Goal: Task Accomplishment & Management: Complete application form

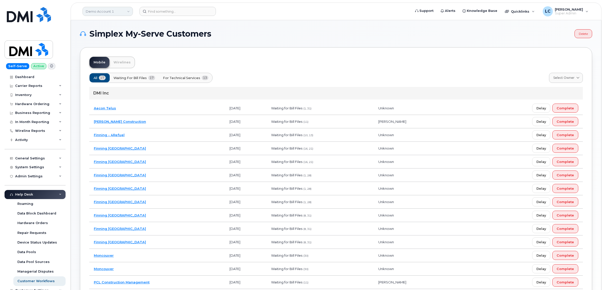
click at [113, 12] on link "Demo Account 1" at bounding box center [108, 11] width 50 height 9
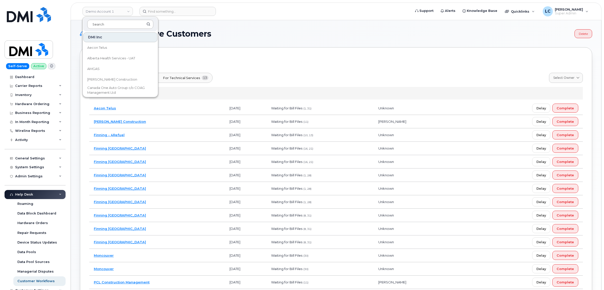
click at [117, 21] on input at bounding box center [120, 24] width 66 height 9
type input "Farm"
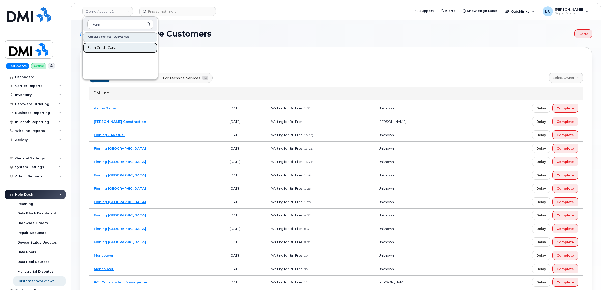
click at [117, 48] on span "Farm Credit Canada" at bounding box center [103, 47] width 33 height 5
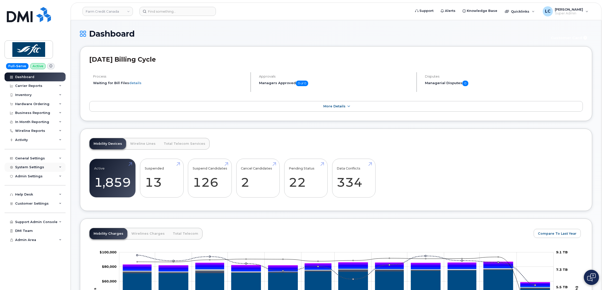
click at [47, 168] on div "System Settings" at bounding box center [35, 166] width 61 height 9
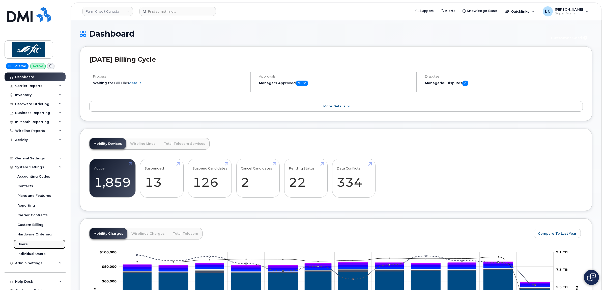
click at [32, 245] on link "Users" at bounding box center [39, 244] width 52 height 10
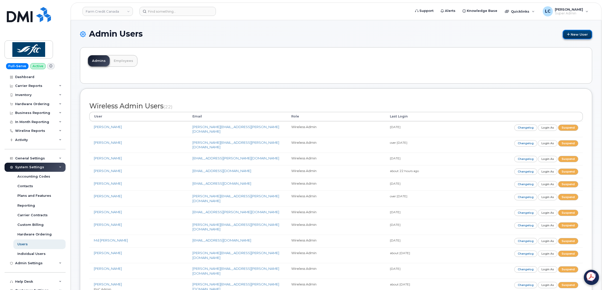
click at [585, 34] on link "New User" at bounding box center [578, 34] width 30 height 9
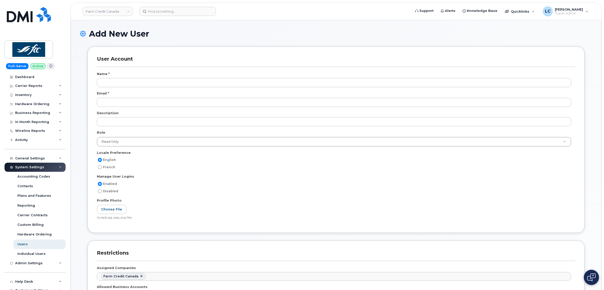
select select
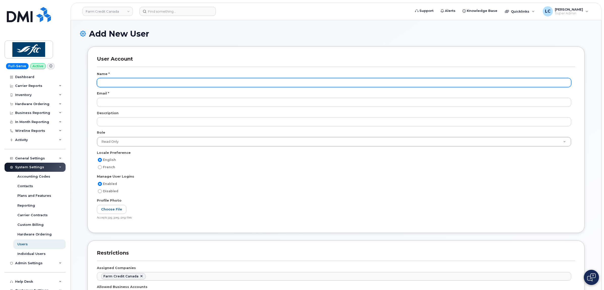
click at [167, 82] on input "text" at bounding box center [334, 82] width 475 height 9
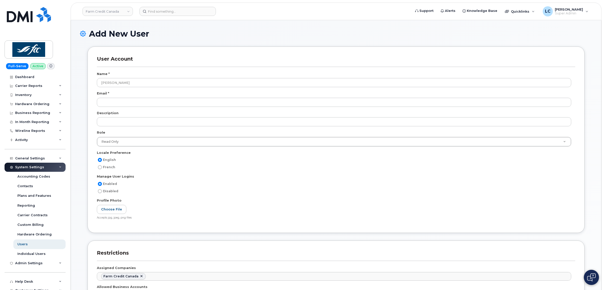
type input "Daniel Ezem"
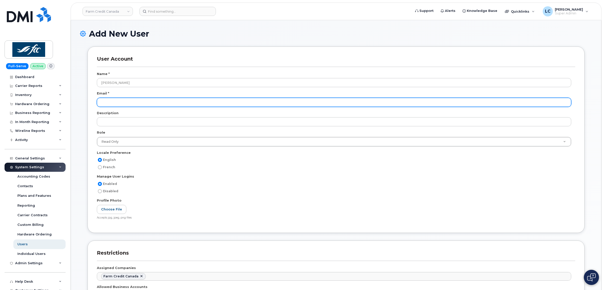
click at [132, 105] on input "email" at bounding box center [334, 102] width 475 height 9
paste input "daniel.ezem@fcc-fac.ca"
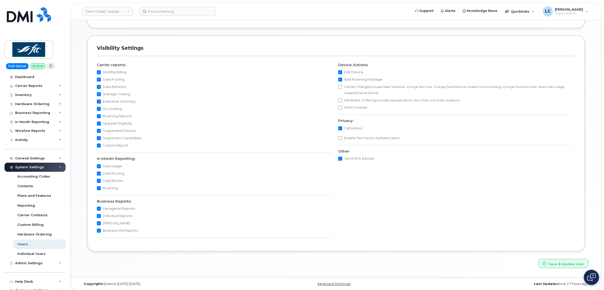
scroll to position [380, 0]
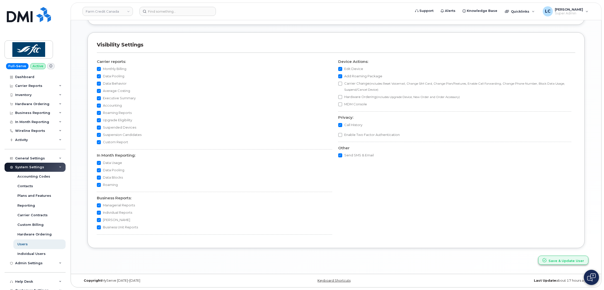
type input "[PERSON_NAME][EMAIL_ADDRESS][DOMAIN_NAME]"
click at [564, 262] on button "Save & Update User" at bounding box center [563, 259] width 50 height 9
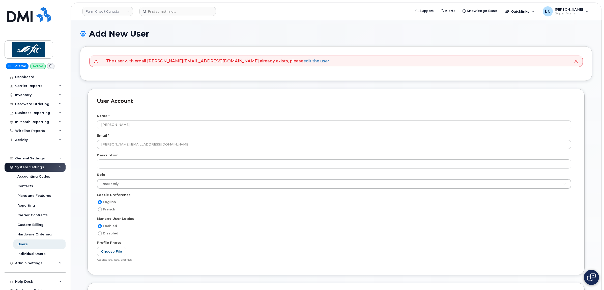
select select
click at [168, 61] on li "The user with email daniel.ezem@fcc-fac.ca already exists, please edit the user" at bounding box center [217, 61] width 223 height 6
click at [304, 60] on link "edit the user" at bounding box center [317, 61] width 26 height 5
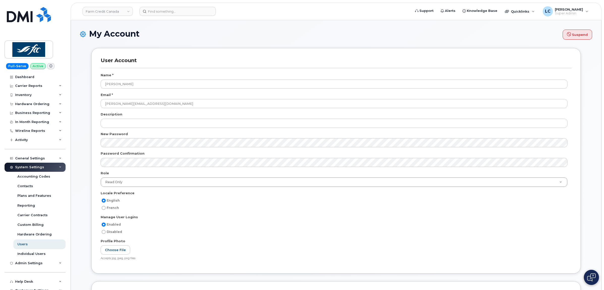
select select
click at [22, 245] on div "Users" at bounding box center [22, 244] width 10 height 5
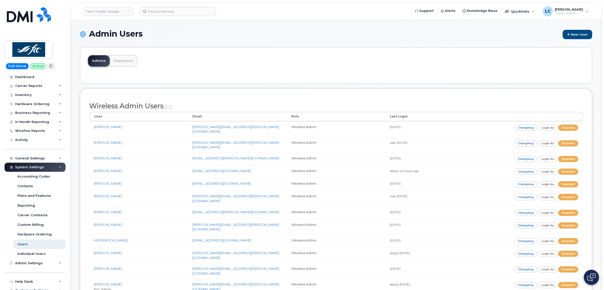
click at [407, 47] on div "Admins Employees" at bounding box center [336, 65] width 512 height 36
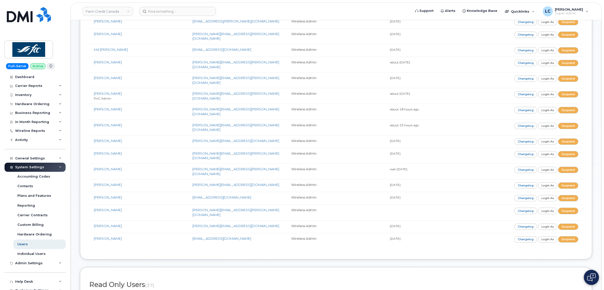
scroll to position [347, 0]
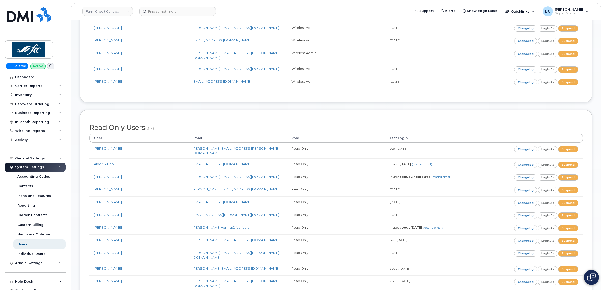
drag, startPoint x: 457, startPoint y: 82, endPoint x: 462, endPoint y: 81, distance: 5.6
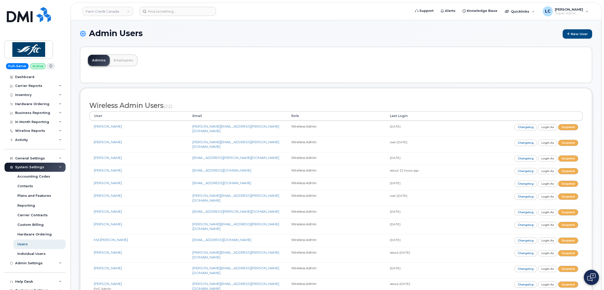
scroll to position [0, 0]
click at [577, 35] on link "New User" at bounding box center [578, 34] width 30 height 9
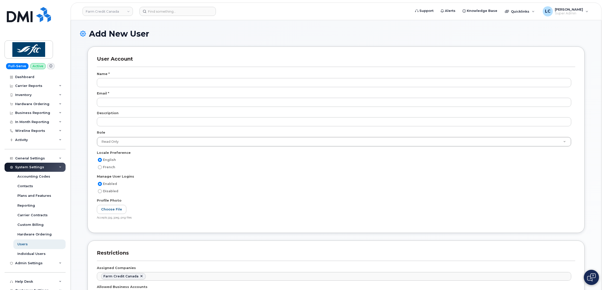
select select
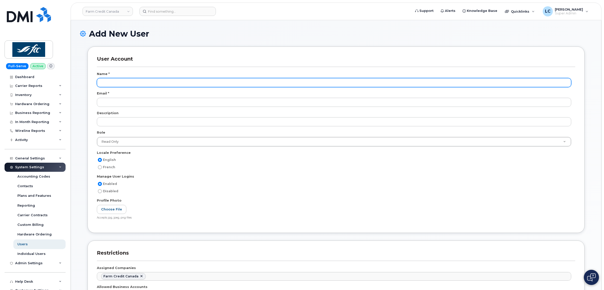
scroll to position [42, 0]
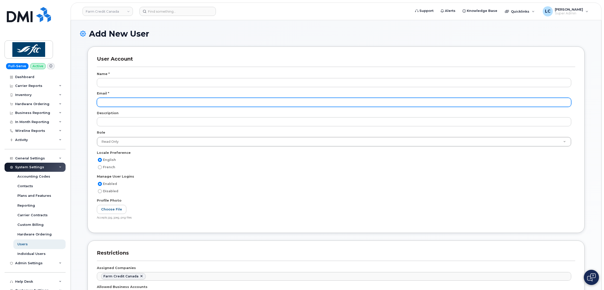
click at [170, 104] on input "email" at bounding box center [334, 102] width 475 height 9
paste input "[PERSON_NAME][EMAIL_ADDRESS][PERSON_NAME][DOMAIN_NAME]"
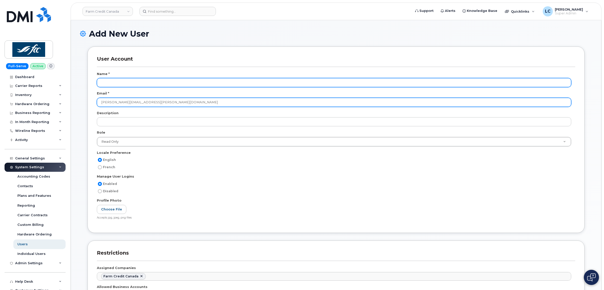
type input "[PERSON_NAME][EMAIL_ADDRESS][PERSON_NAME][DOMAIN_NAME]"
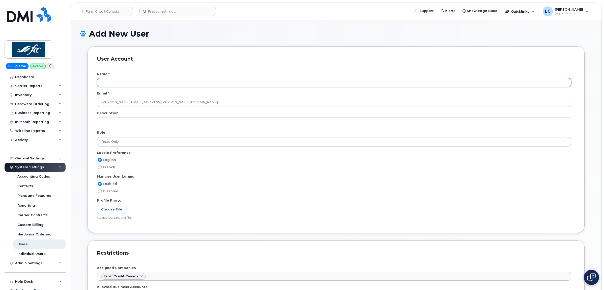
click at [163, 83] on input "text" at bounding box center [334, 82] width 475 height 9
type input "c"
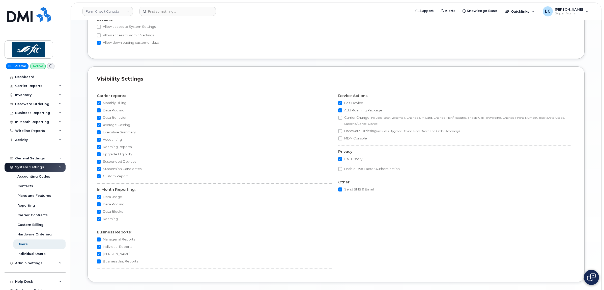
scroll to position [380, 0]
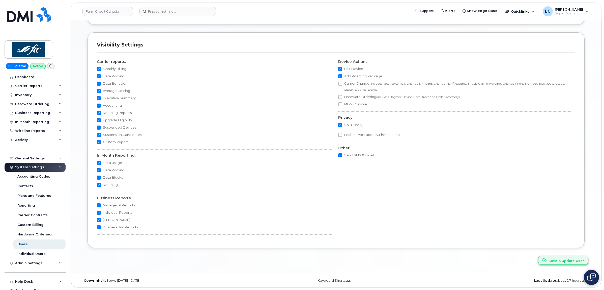
type input "Cecelia Lumsden"
click at [554, 257] on button "Save & Update User" at bounding box center [563, 259] width 50 height 9
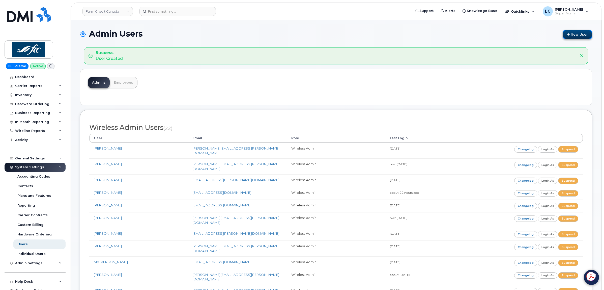
click at [573, 38] on link "New User" at bounding box center [578, 34] width 30 height 9
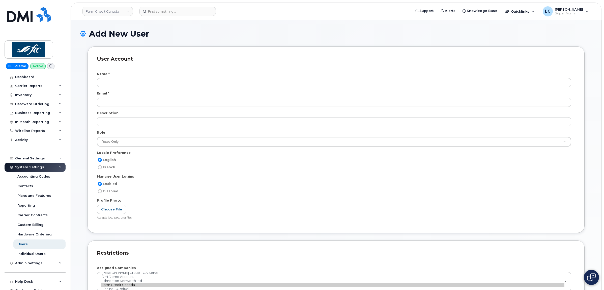
select select
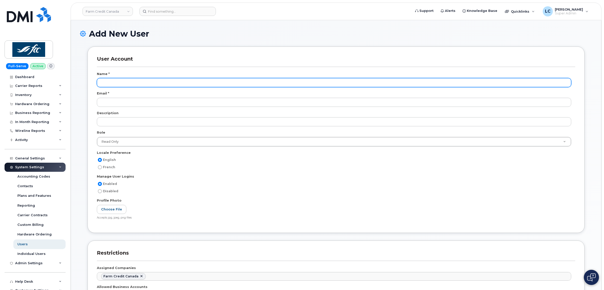
click at [165, 82] on input "text" at bounding box center [334, 82] width 475 height 9
type input "[PERSON_NAME]"
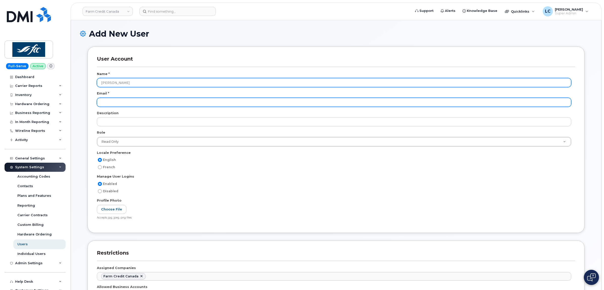
paste input "[PERSON_NAME][EMAIL_ADDRESS][DOMAIN_NAME]"
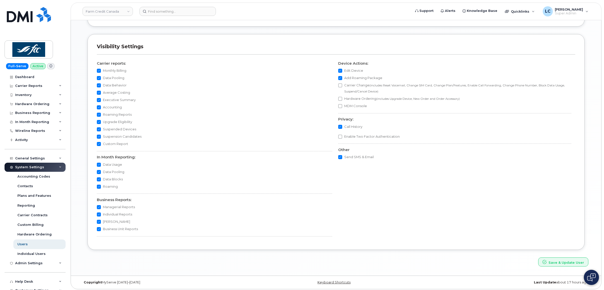
scroll to position [378, 0]
type input "[PERSON_NAME][EMAIL_ADDRESS][DOMAIN_NAME]"
click at [563, 264] on button "Save & Update User" at bounding box center [563, 260] width 50 height 9
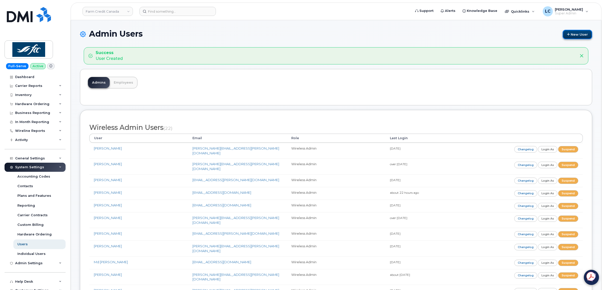
click at [573, 35] on link "New User" at bounding box center [578, 34] width 30 height 9
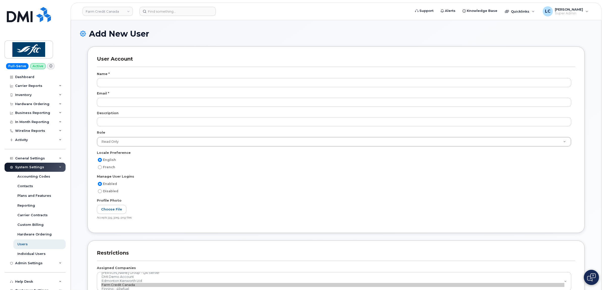
select select
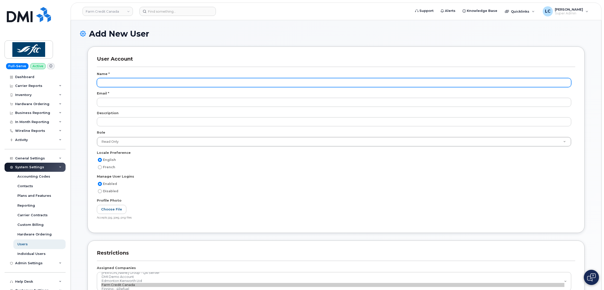
scroll to position [42, 0]
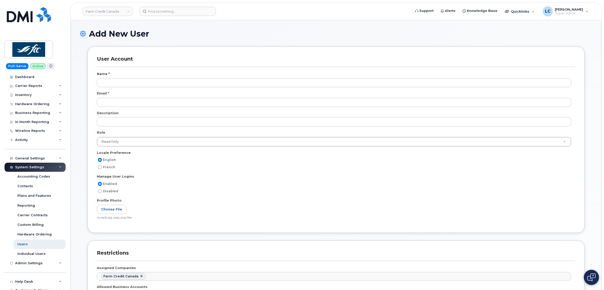
click at [255, 75] on div "Name *" at bounding box center [336, 74] width 479 height 7
click at [250, 76] on div "Name *" at bounding box center [336, 74] width 479 height 7
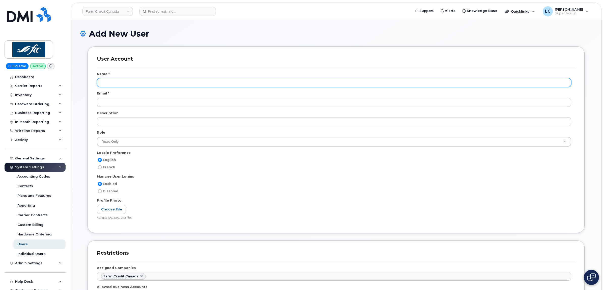
click at [248, 80] on input "text" at bounding box center [334, 82] width 475 height 9
type input "Kristen Vanthuyne"
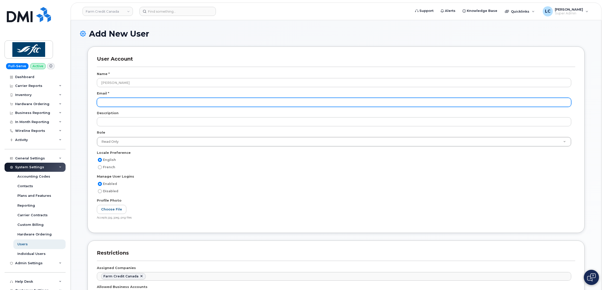
paste input "kristen.vanthuyne@fcc-fac.ca"
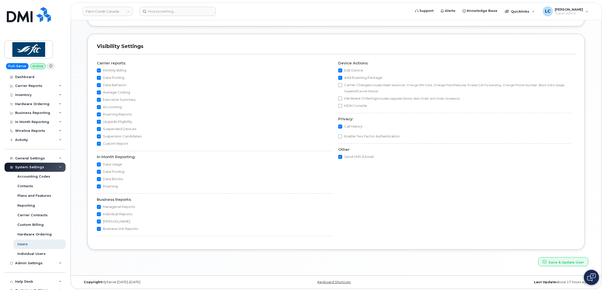
scroll to position [380, 0]
type input "kristen.vanthuyne@fcc-fac.ca"
click at [564, 260] on button "Save & Update User" at bounding box center [563, 259] width 50 height 9
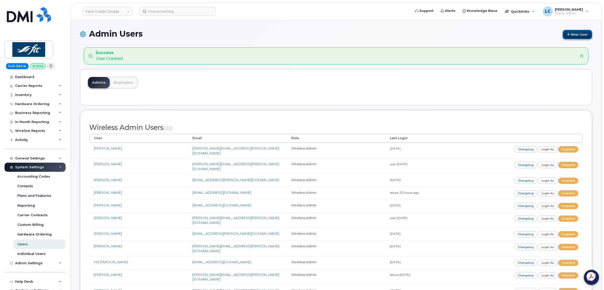
click at [582, 35] on link "New User" at bounding box center [578, 34] width 30 height 9
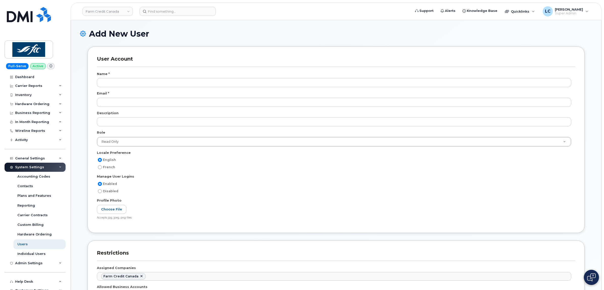
select select
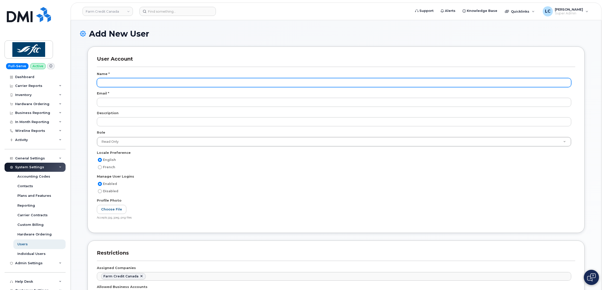
scroll to position [42, 0]
click at [163, 82] on input "text" at bounding box center [334, 82] width 475 height 9
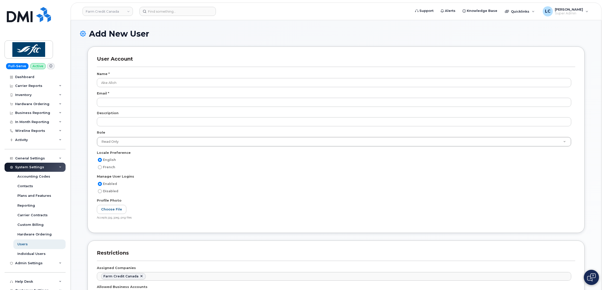
type input "Ake Alloh"
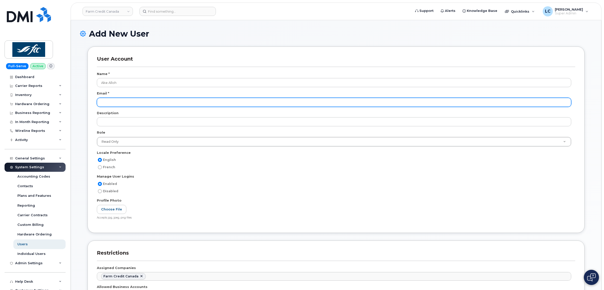
paste input "[EMAIL_ADDRESS][DOMAIN_NAME]"
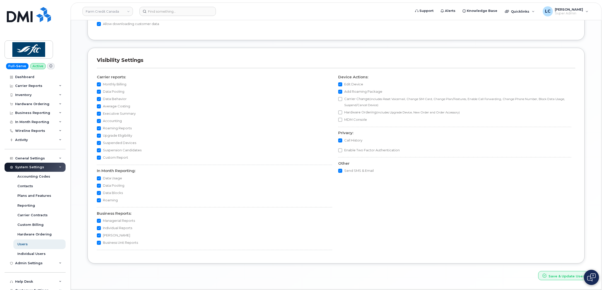
scroll to position [380, 0]
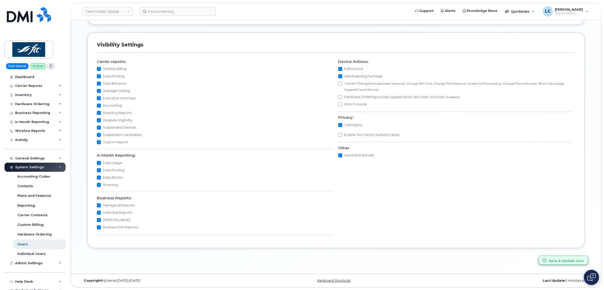
type input "[EMAIL_ADDRESS][DOMAIN_NAME]"
click at [562, 260] on button "Save & Update User" at bounding box center [563, 259] width 50 height 9
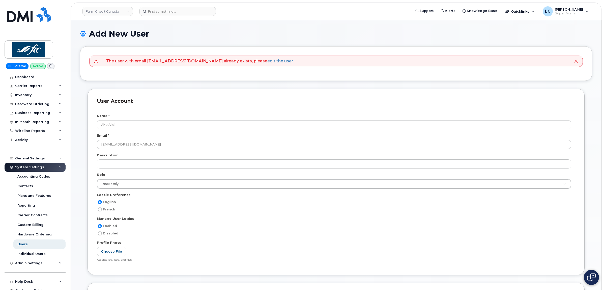
select select
click at [267, 62] on link "edit the user" at bounding box center [280, 61] width 26 height 5
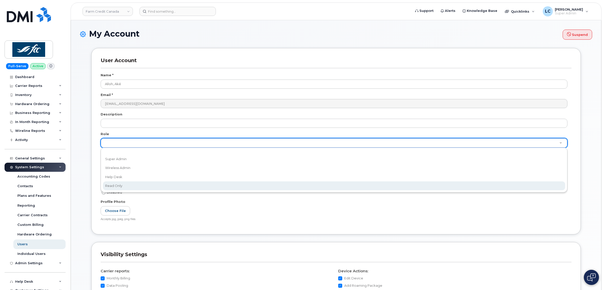
select select "read_only"
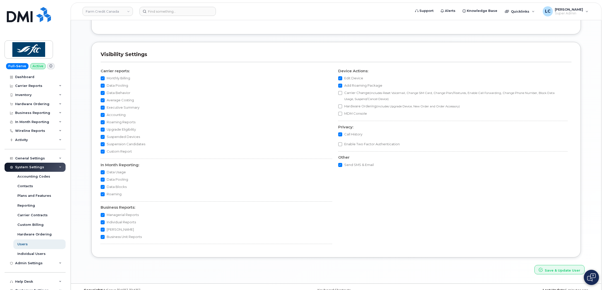
scroll to position [382, 0]
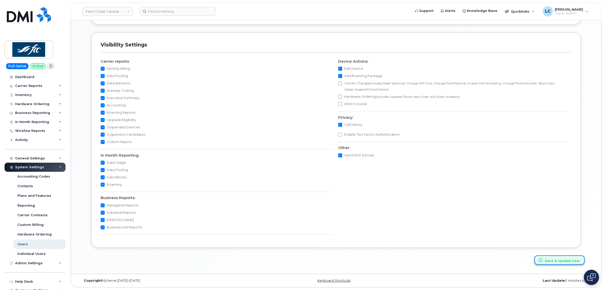
click at [562, 262] on button "Save & Update User" at bounding box center [560, 259] width 50 height 9
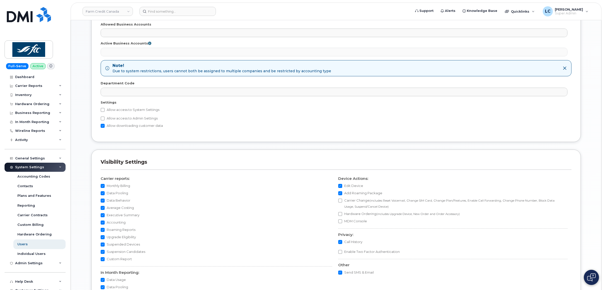
scroll to position [256, 0]
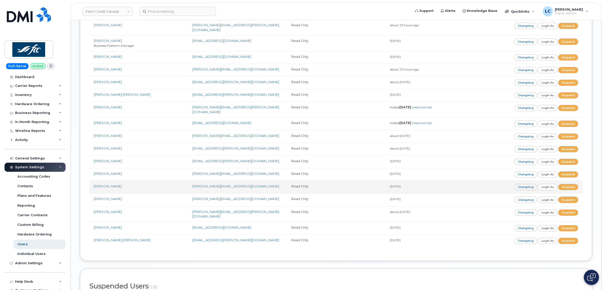
scroll to position [510, 0]
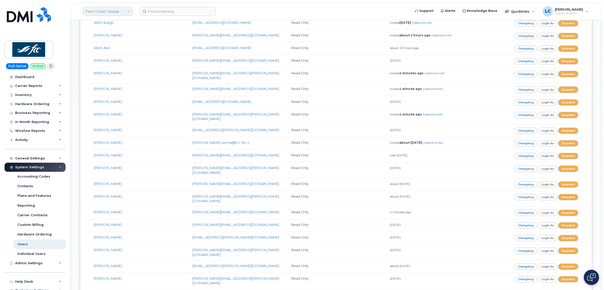
click at [127, 13] on link "Farm Credit Canada" at bounding box center [108, 11] width 50 height 9
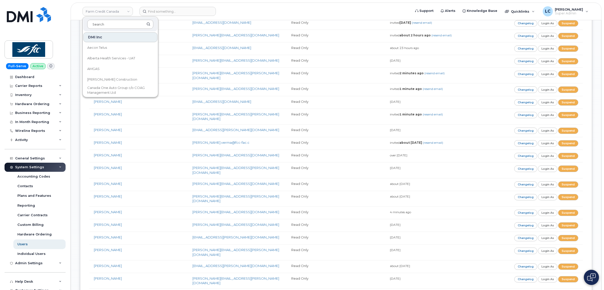
click at [119, 20] on input at bounding box center [120, 24] width 66 height 9
type input "[PERSON_NAME]"
click at [243, 8] on form at bounding box center [274, 11] width 268 height 9
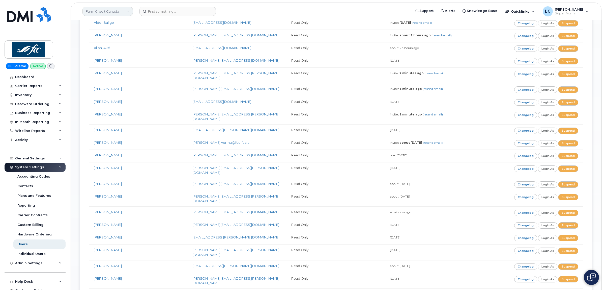
click at [128, 13] on link "Farm Credit Canada" at bounding box center [108, 11] width 50 height 9
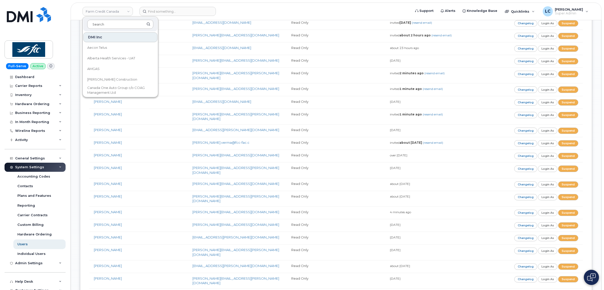
click at [126, 23] on input at bounding box center [120, 24] width 66 height 9
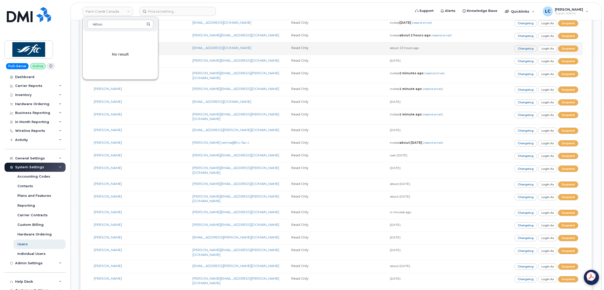
type input "Hilton"
